Goal: Transaction & Acquisition: Purchase product/service

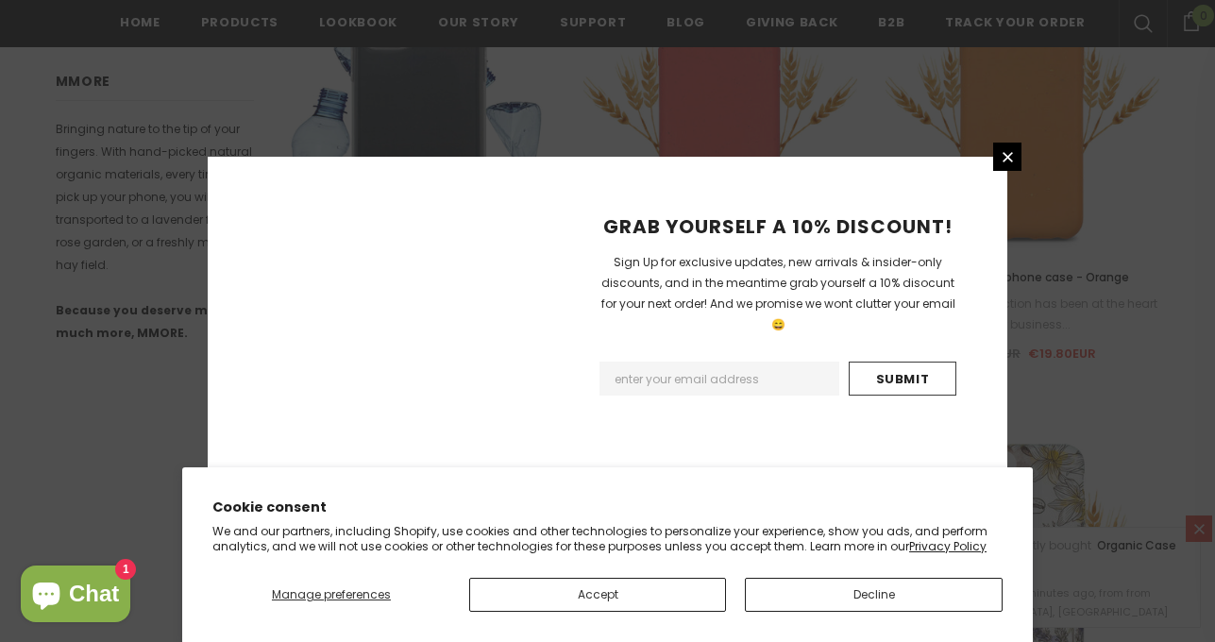
scroll to position [2343, 0]
